Goal: Task Accomplishment & Management: Complete application form

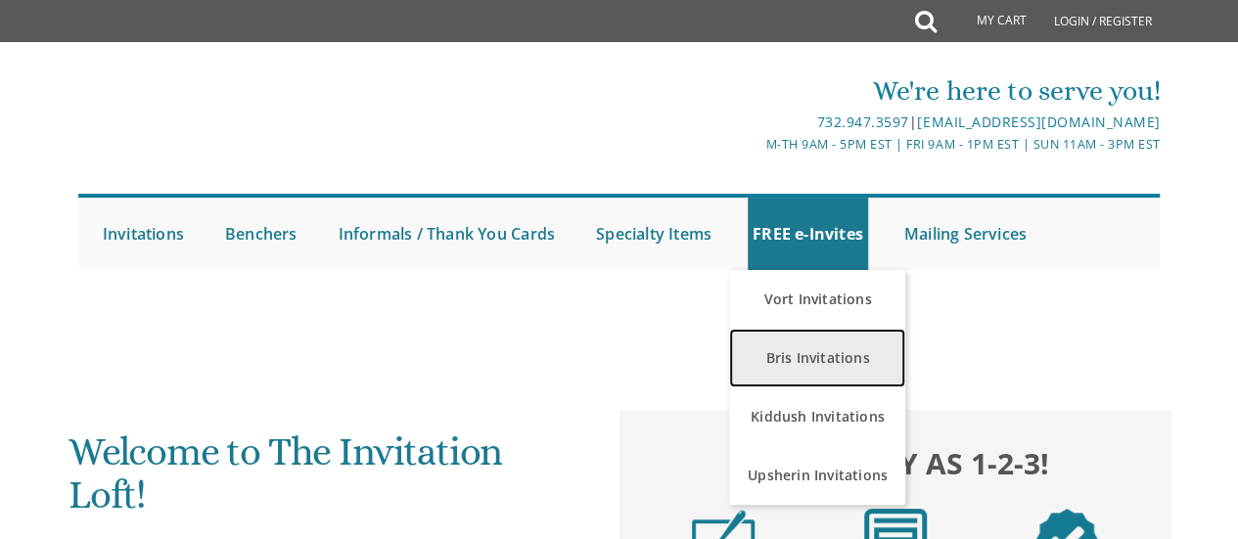
click at [785, 355] on link "Bris Invitations" at bounding box center [817, 358] width 176 height 59
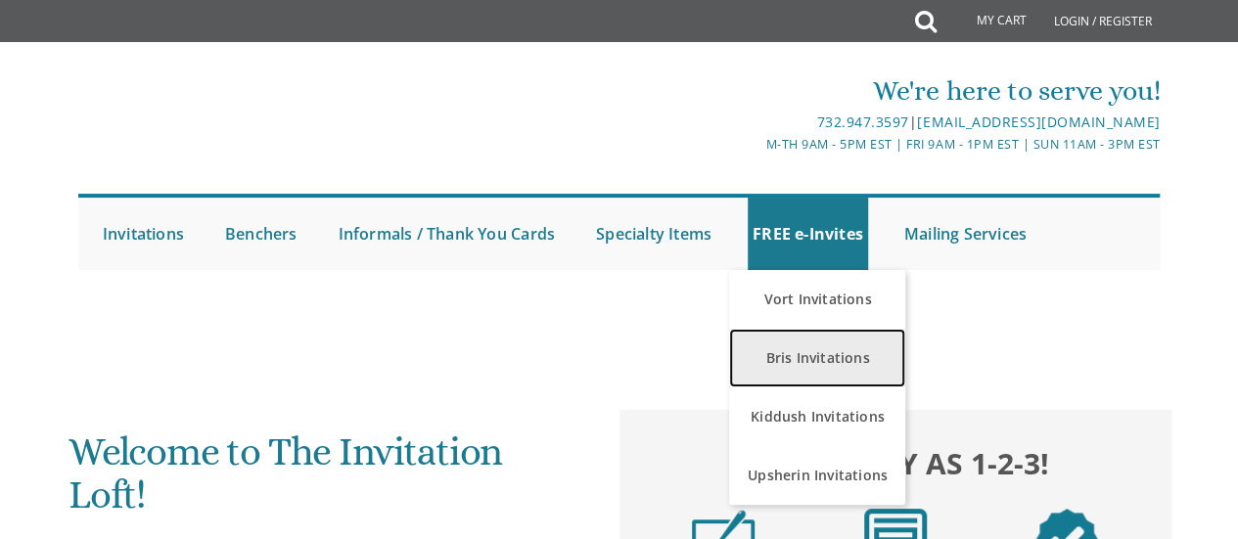
click at [785, 355] on link "Bris Invitations" at bounding box center [817, 358] width 176 height 59
click at [775, 364] on link "Bris Invitations" at bounding box center [817, 358] width 176 height 59
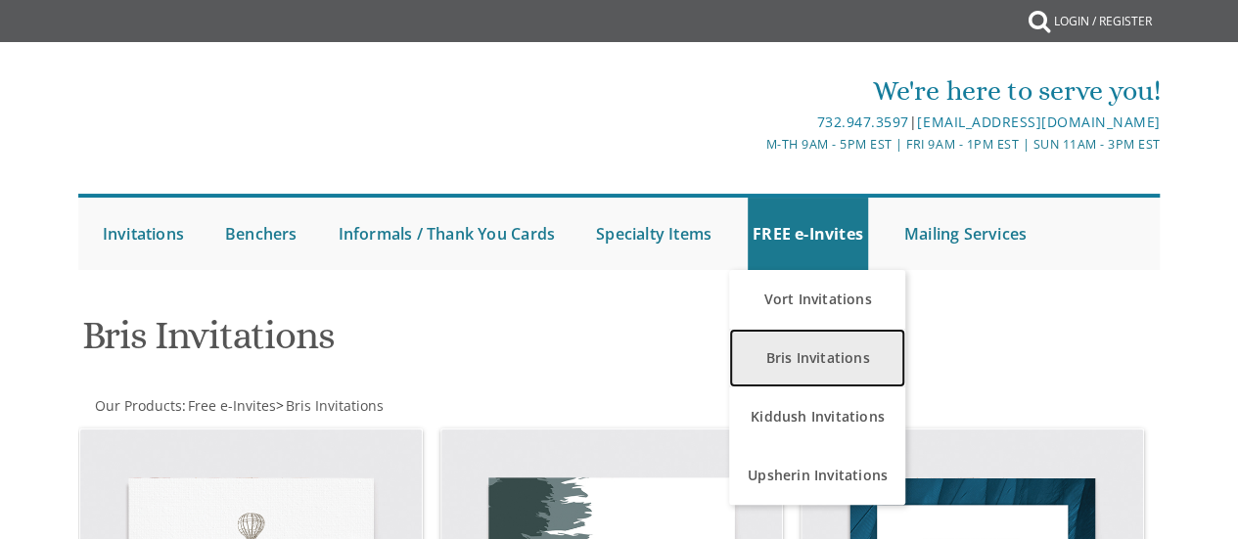
click at [789, 359] on link "Bris Invitations" at bounding box center [817, 358] width 176 height 59
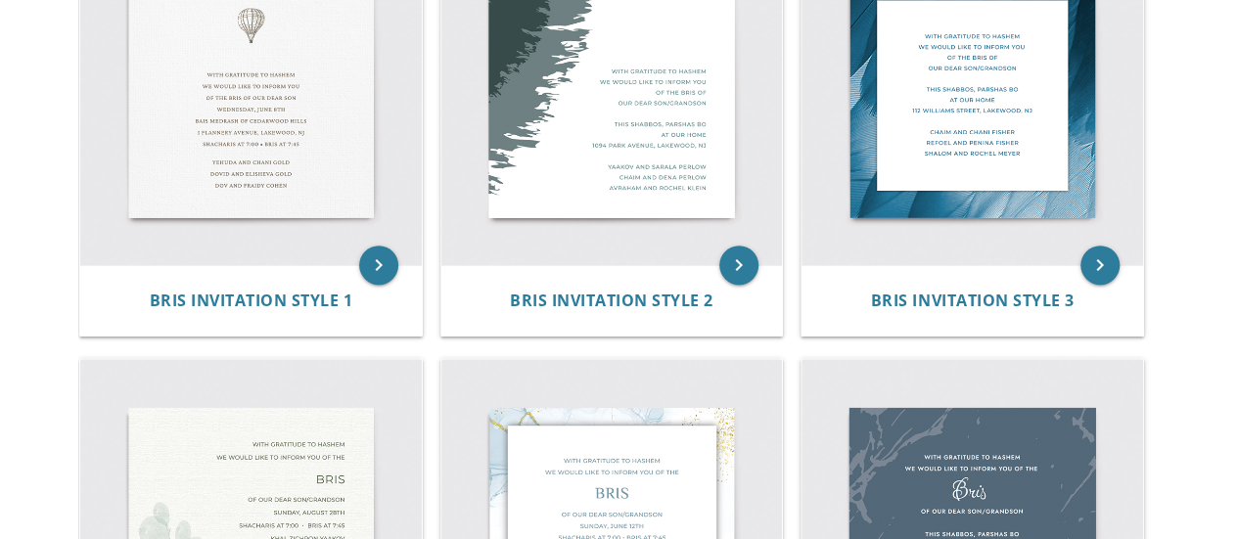
drag, startPoint x: 1250, startPoint y: 91, endPoint x: 1217, endPoint y: 177, distance: 92.3
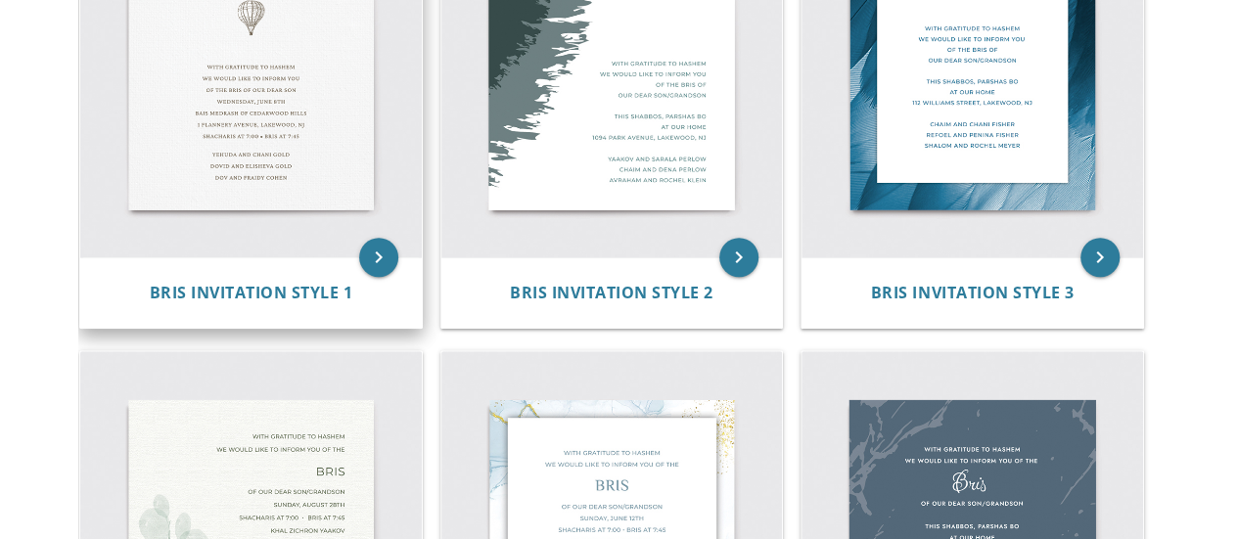
click at [258, 123] on img at bounding box center [250, 87] width 341 height 341
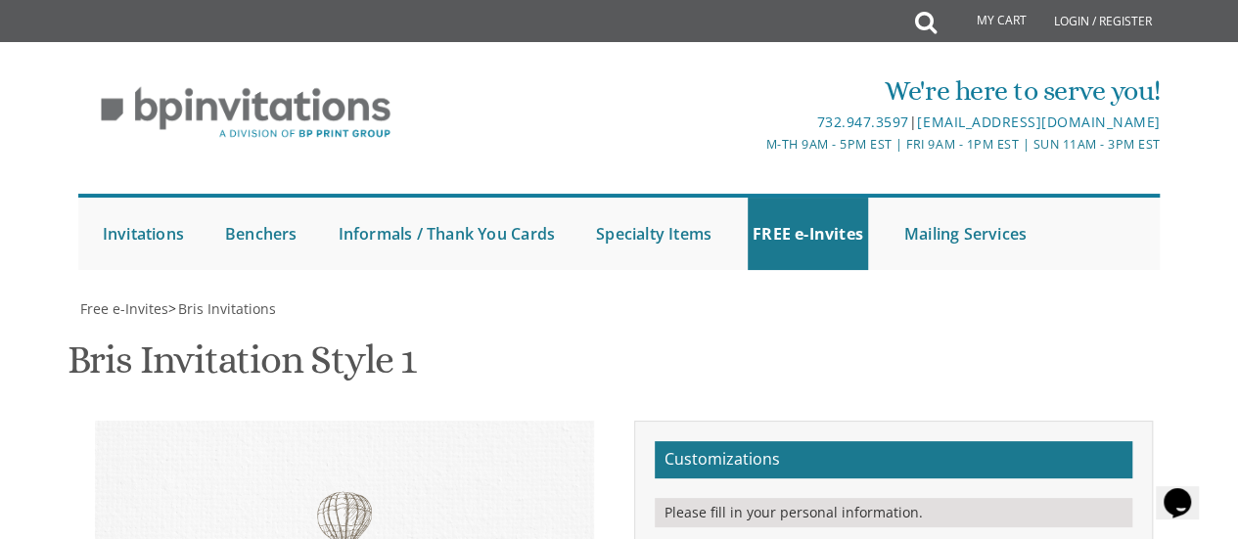
scroll to position [330, 0]
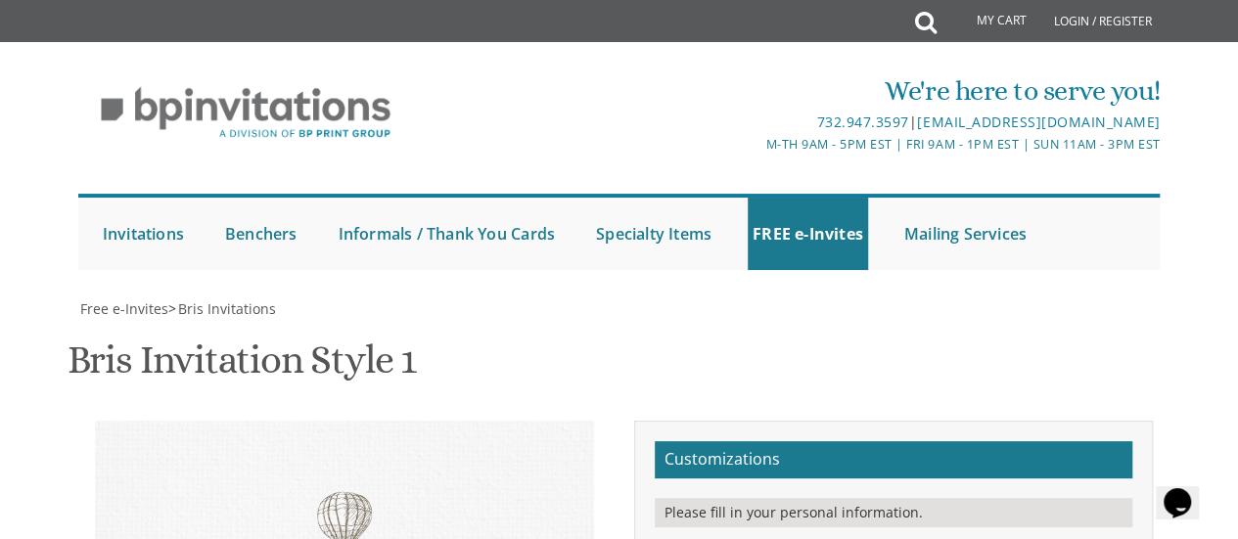
drag, startPoint x: 947, startPoint y: 355, endPoint x: 936, endPoint y: 357, distance: 10.9
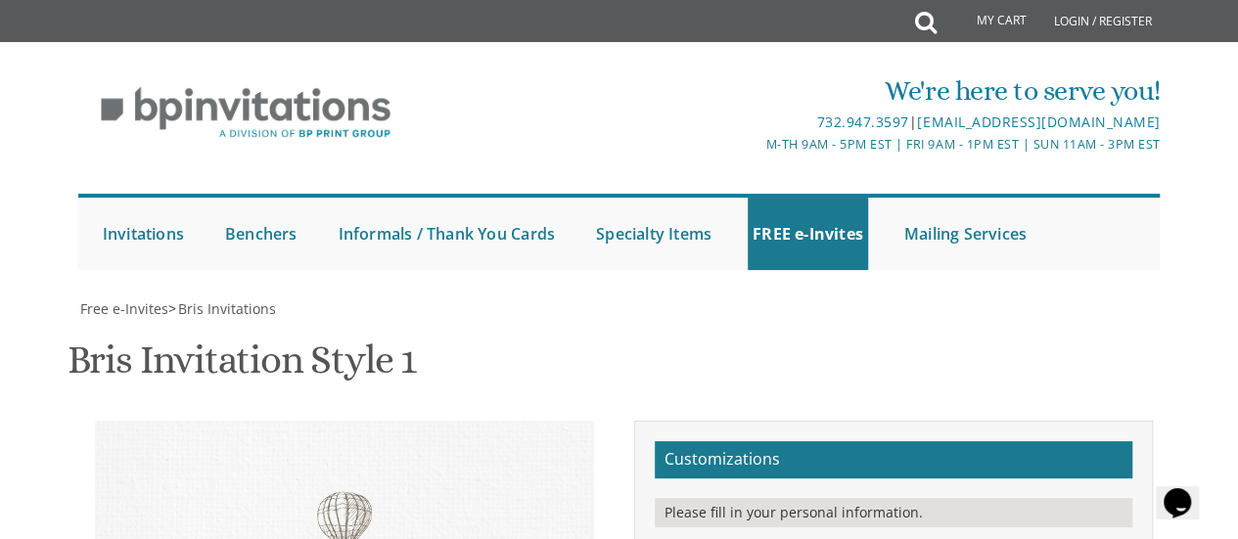
paste textarea "•"
drag, startPoint x: 1041, startPoint y: 304, endPoint x: 836, endPoint y: 322, distance: 206.2
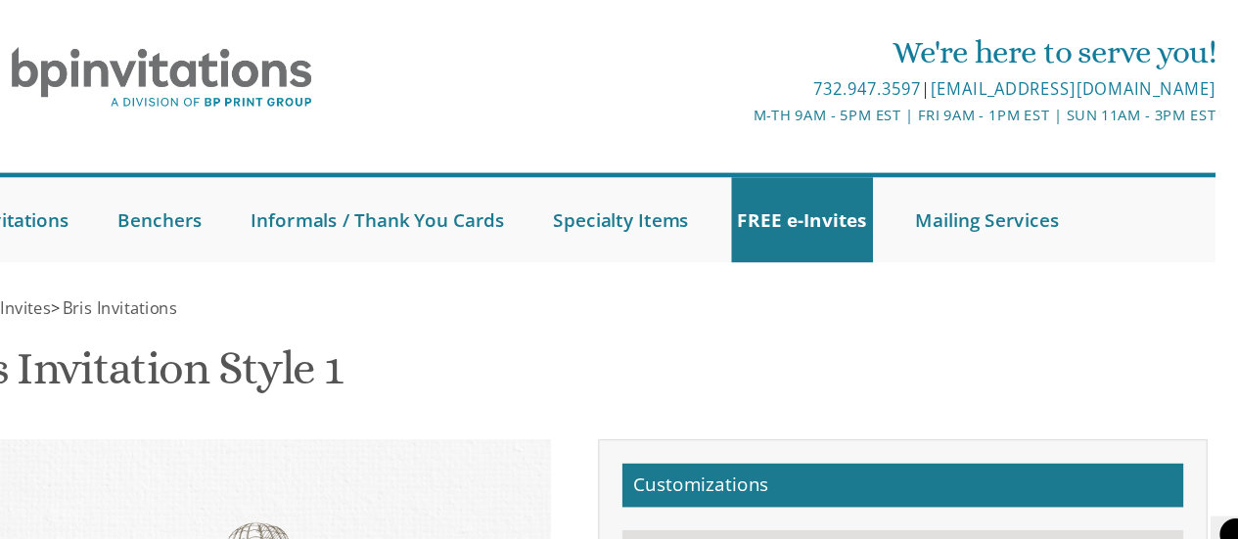
drag, startPoint x: 845, startPoint y: 318, endPoint x: 1018, endPoint y: 316, distance: 173.2
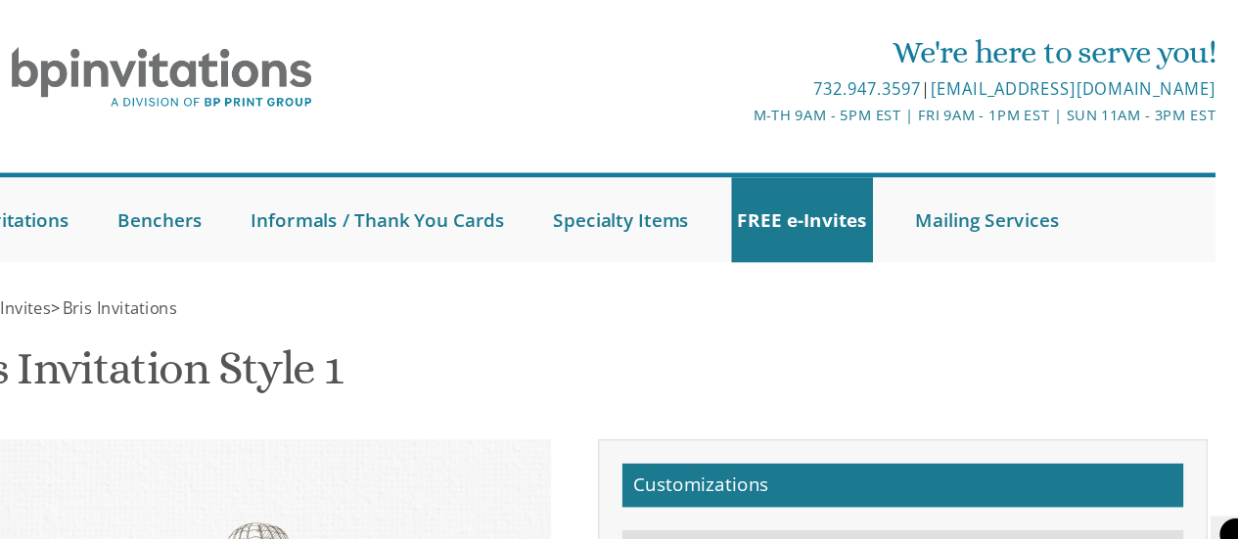
drag, startPoint x: 972, startPoint y: 349, endPoint x: 955, endPoint y: 350, distance: 16.7
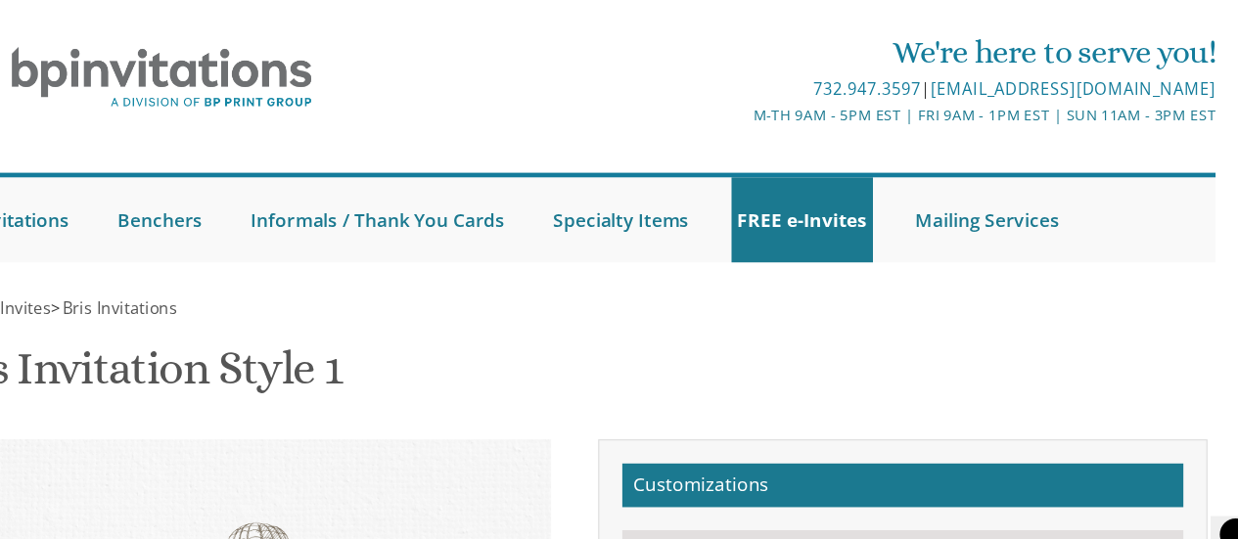
type textarea "With gratitude to Hashem We would like to inform you of the bris of our dear so…"
drag, startPoint x: 1006, startPoint y: 399, endPoint x: 907, endPoint y: 400, distance: 98.8
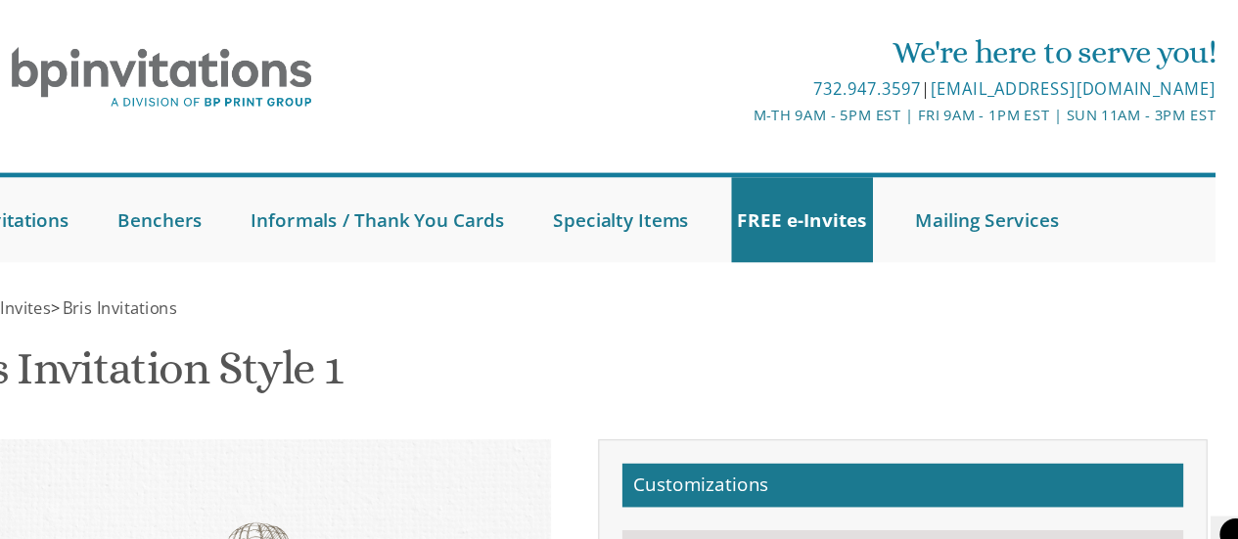
drag, startPoint x: 1015, startPoint y: 422, endPoint x: 829, endPoint y: 429, distance: 186.0
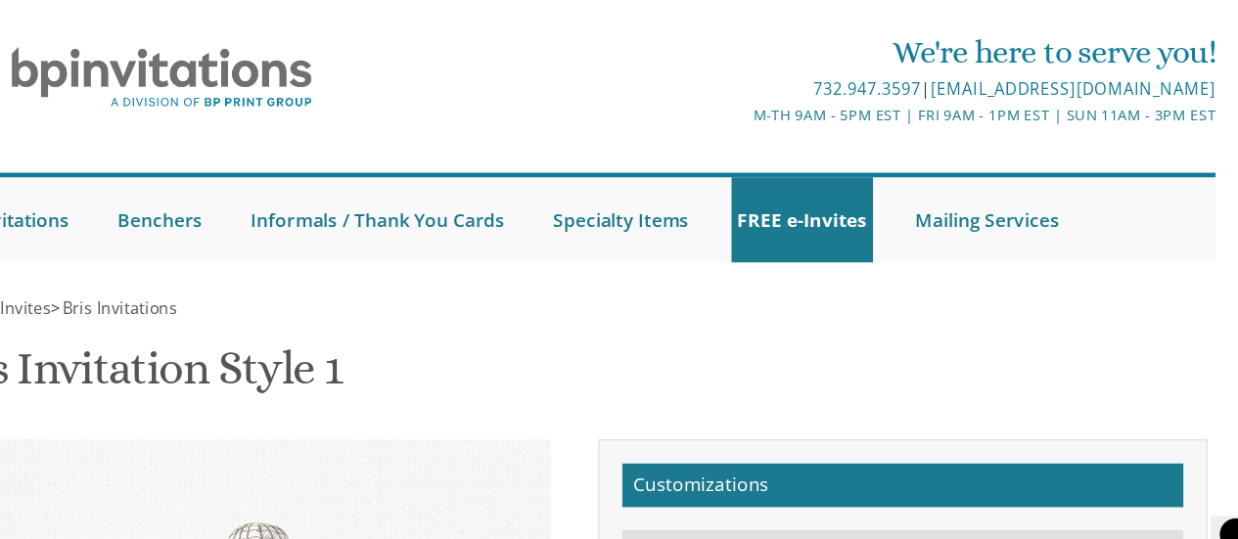
paste textarea "&"
drag, startPoint x: 987, startPoint y: 450, endPoint x: 798, endPoint y: 465, distance: 189.4
paste textarea "&"
type textarea "Ephraim & Nechama Versicherter Bentzion & Brocha Chaya Versicherter Avrohom Dov…"
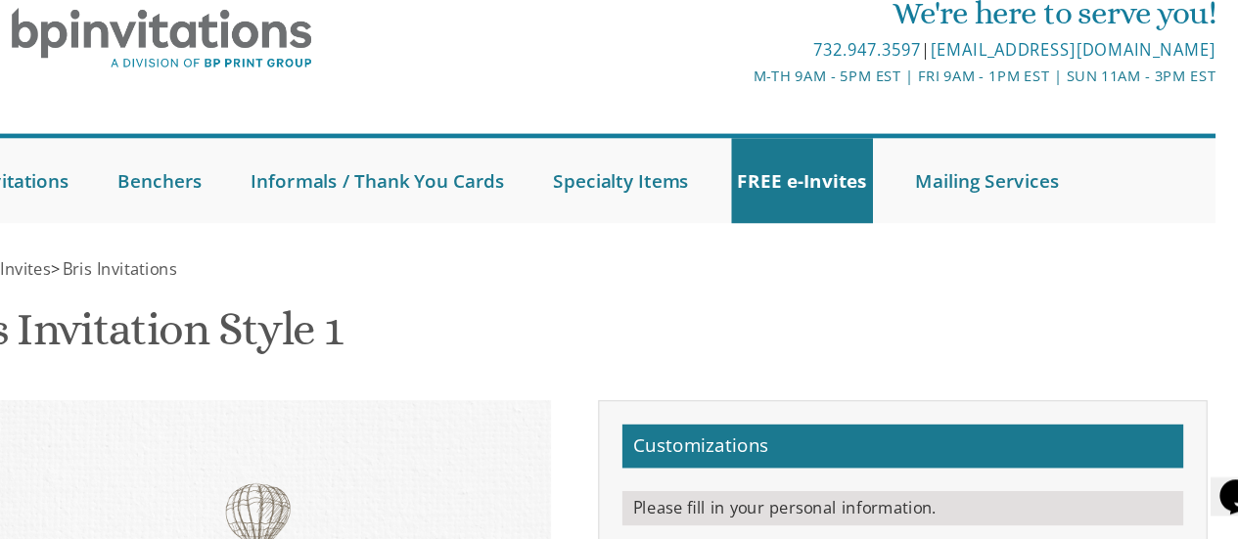
scroll to position [415, 0]
type input "NEchama.feuer@gmail.com"
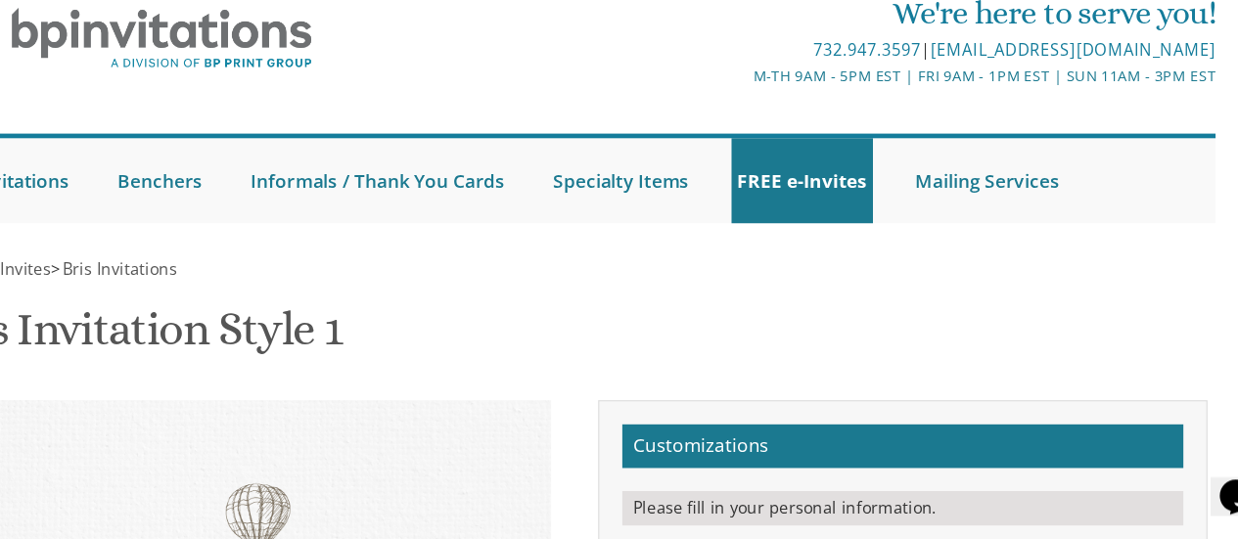
scroll to position [477, 0]
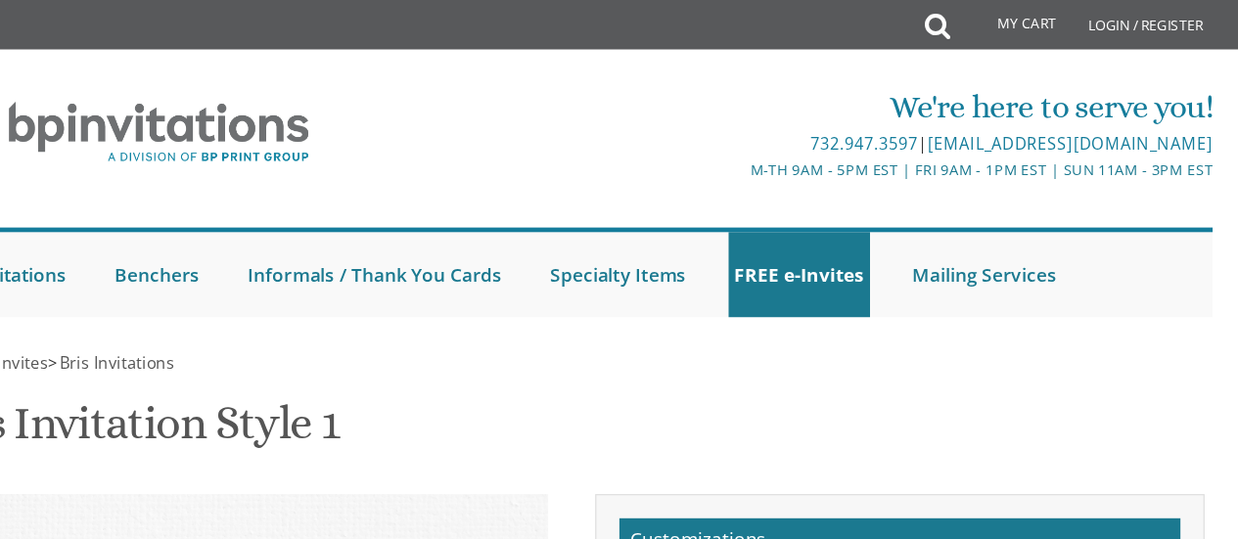
scroll to position [0, 0]
click at [712, 62] on div "We're here to serve you! 732.947.3597 | invitations@bpprintgroup.com M-Th 9am -…" at bounding box center [618, 113] width 1085 height 103
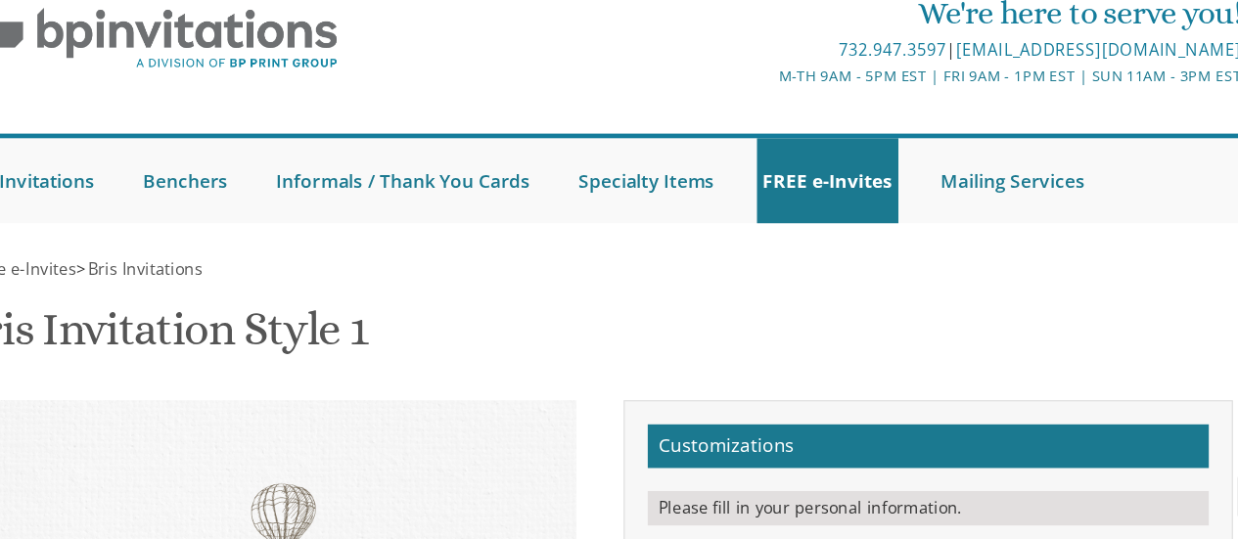
scroll to position [399, 0]
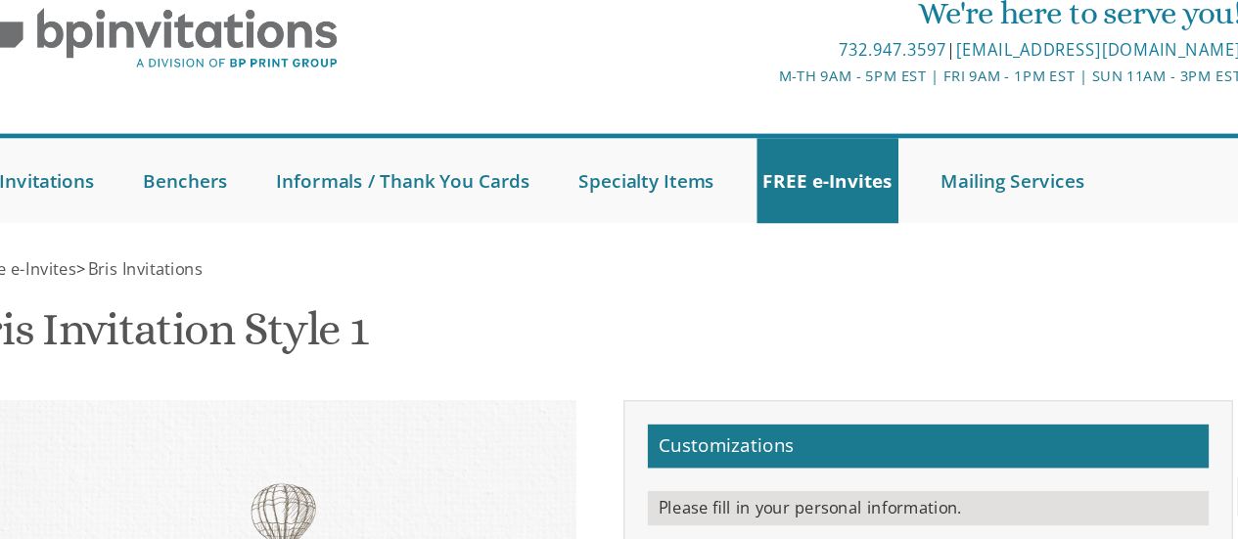
scroll to position [542, 0]
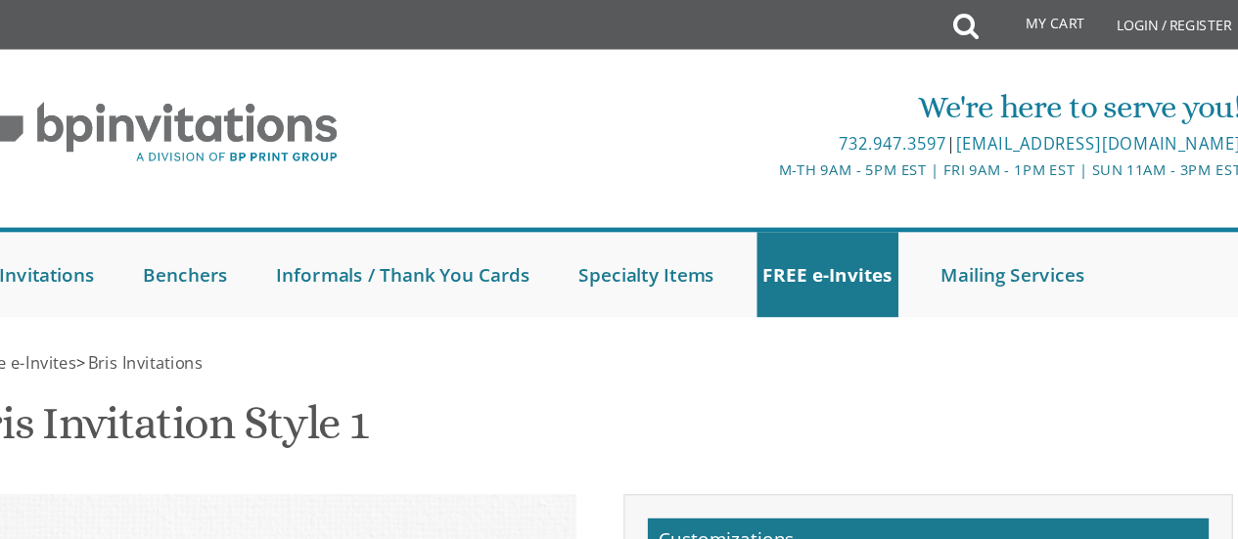
scroll to position [461, 0]
drag, startPoint x: 1041, startPoint y: 232, endPoint x: 809, endPoint y: 270, distance: 235.0
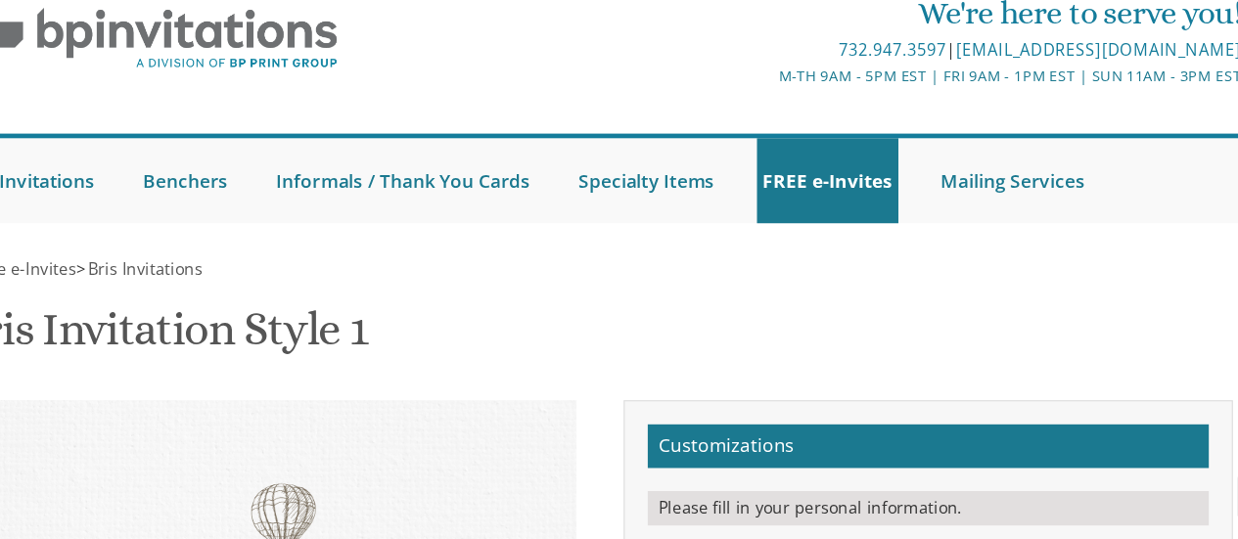
scroll to position [680, 0]
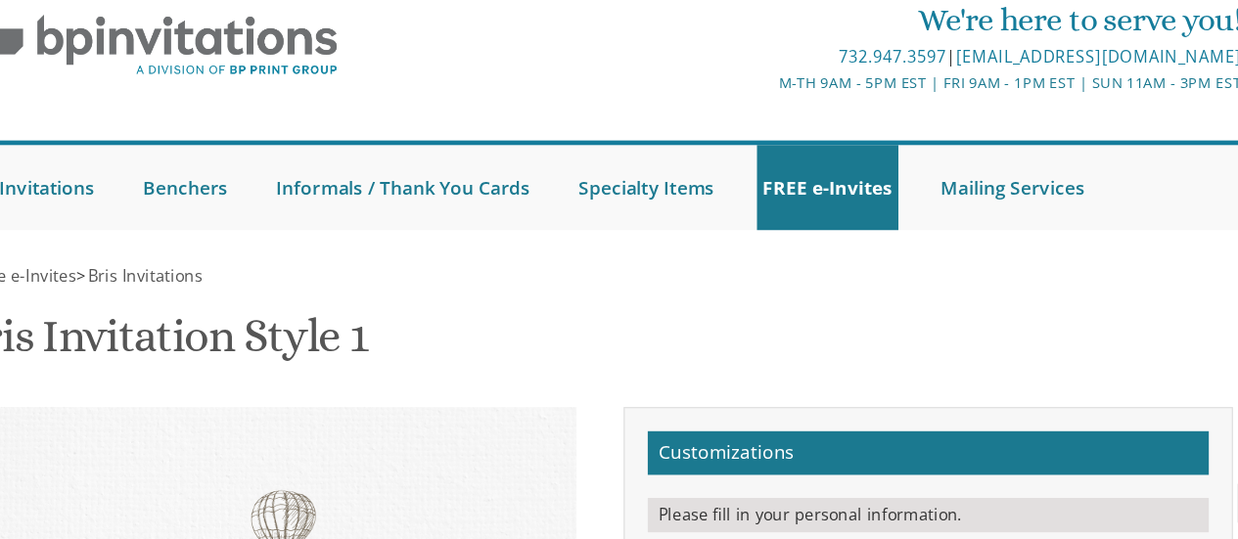
type textarea "With gratitude to Hashem We would like to inform you of the bris of our dear so…"
